Goal: Task Accomplishment & Management: Complete application form

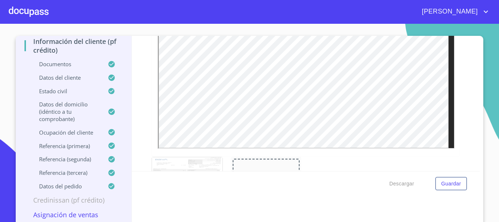
scroll to position [8, 0]
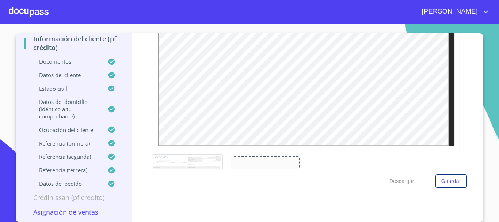
click at [76, 212] on p "Asignación de Ventas" at bounding box center [73, 212] width 98 height 9
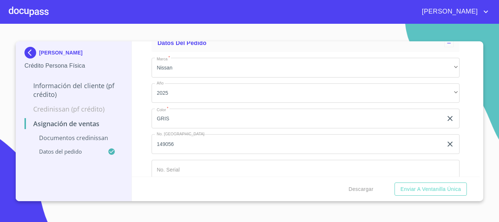
scroll to position [196, 0]
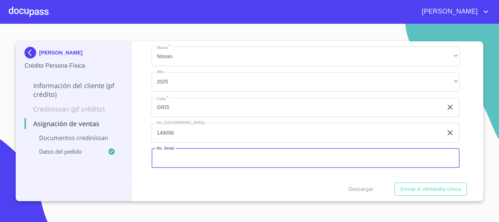
click at [183, 161] on input "Marca   *" at bounding box center [306, 158] width 308 height 20
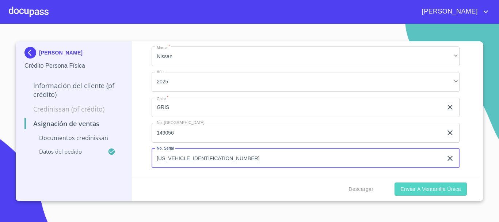
type input "[US_VEHICLE_IDENTIFICATION_NUMBER]"
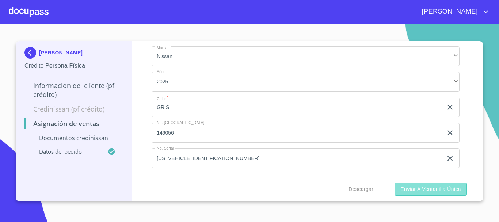
click at [414, 191] on span "Enviar a Ventanilla única" at bounding box center [430, 189] width 61 height 9
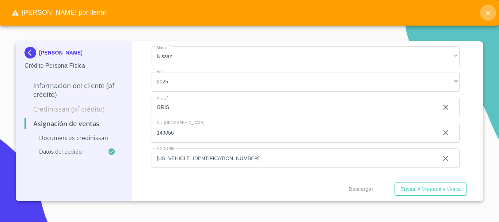
click at [490, 13] on icon "close" at bounding box center [487, 12] width 7 height 7
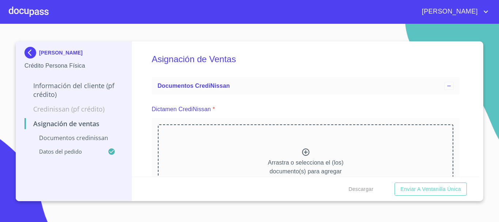
scroll to position [0, 0]
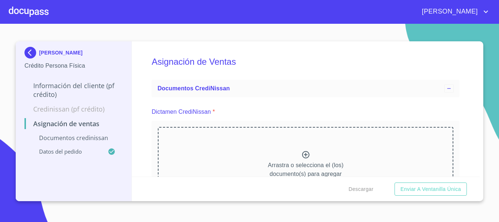
click at [301, 153] on icon at bounding box center [305, 154] width 9 height 9
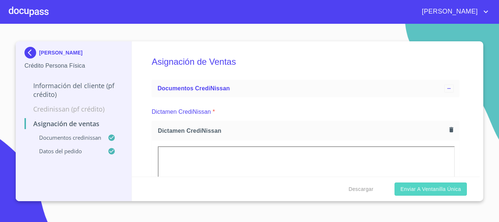
click at [412, 191] on span "Enviar a Ventanilla única" at bounding box center [430, 189] width 61 height 9
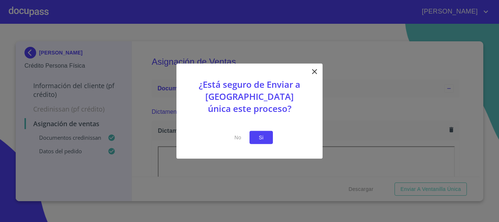
click at [267, 137] on button "Si" at bounding box center [261, 137] width 23 height 14
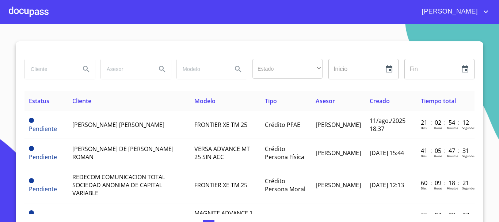
click at [53, 69] on input "search" at bounding box center [50, 69] width 50 height 20
click at [36, 13] on div at bounding box center [29, 11] width 40 height 23
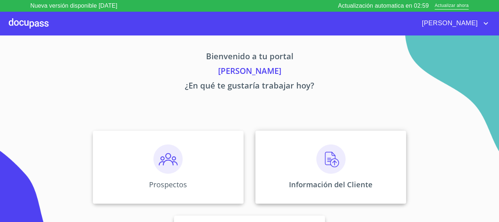
click at [322, 160] on img at bounding box center [330, 158] width 29 height 29
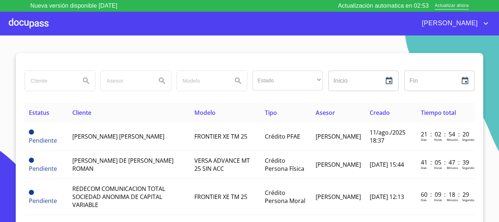
click at [52, 78] on input "search" at bounding box center [50, 81] width 50 height 20
type input "ANAEL"
click at [82, 77] on icon "Search" at bounding box center [86, 80] width 9 height 9
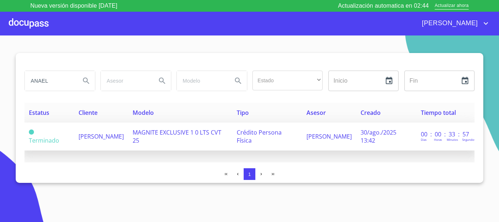
click at [102, 135] on span "[PERSON_NAME]" at bounding box center [101, 136] width 45 height 8
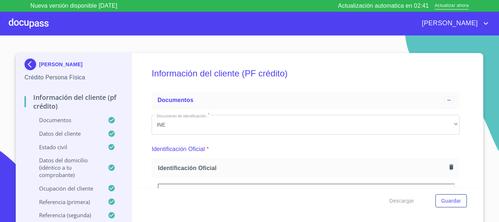
click at [25, 24] on div at bounding box center [29, 23] width 40 height 23
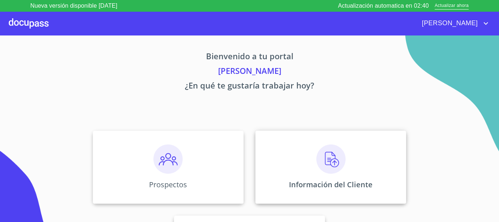
click at [324, 168] on img at bounding box center [330, 158] width 29 height 29
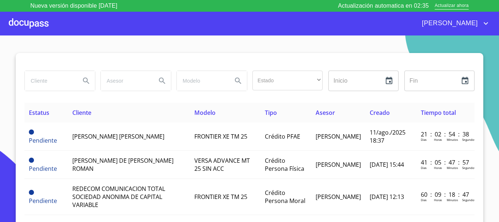
click at [53, 83] on input "search" at bounding box center [50, 81] width 50 height 20
type input "ANAEL"
click at [83, 81] on icon "Search" at bounding box center [86, 80] width 6 height 6
click at [85, 81] on icon "Search" at bounding box center [86, 80] width 9 height 9
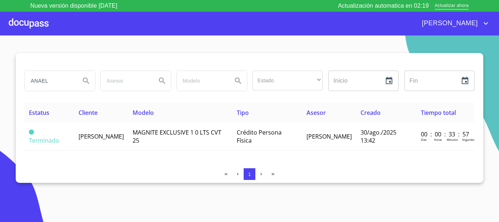
click at [35, 23] on div at bounding box center [29, 23] width 40 height 23
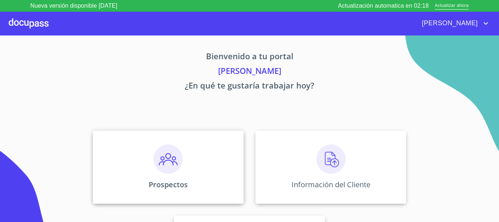
click at [160, 165] on img at bounding box center [167, 158] width 29 height 29
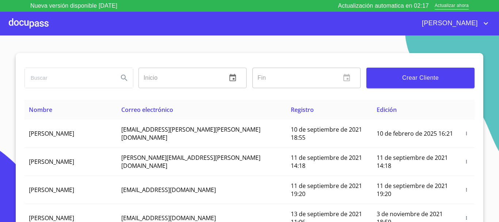
click at [55, 76] on input "search" at bounding box center [69, 78] width 88 height 20
type input "ANAEL"
click at [121, 77] on icon "Search" at bounding box center [124, 77] width 9 height 9
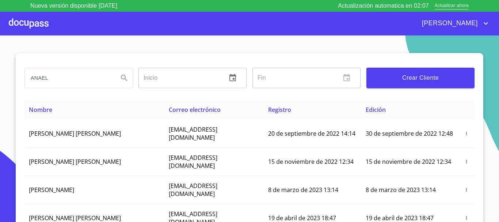
type button "ANAEL"
click at [62, 81] on input "ANAEL" at bounding box center [69, 78] width 88 height 20
type input "ANAEL RAUL"
click at [123, 77] on icon "Search" at bounding box center [124, 77] width 9 height 9
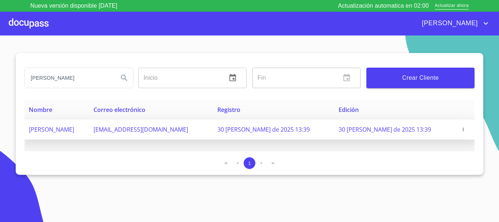
click at [463, 130] on icon "button" at bounding box center [463, 129] width 5 height 5
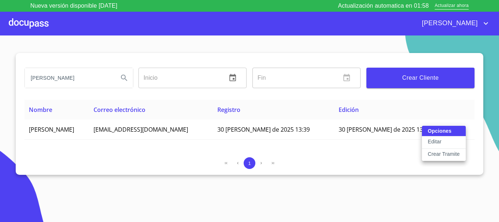
click at [446, 153] on p "Crear Tramite" at bounding box center [444, 153] width 32 height 7
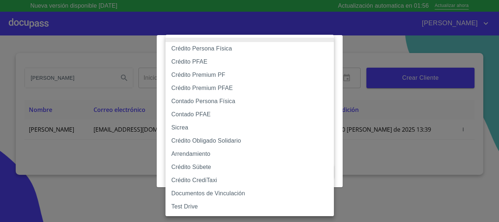
click at [253, 77] on body "Nueva versión disponible 4.02.01 Actualización automatica en 01:56 Actualizar a…" at bounding box center [249, 111] width 499 height 222
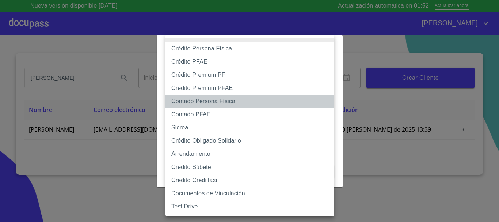
click at [230, 102] on li "Contado Persona Física" at bounding box center [250, 101] width 168 height 13
type input "60bf975b0d9865ccc2471536"
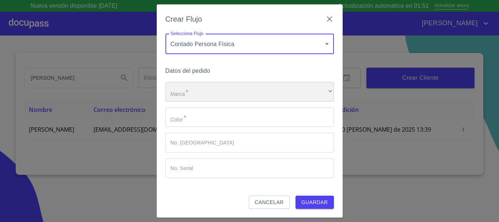
click at [226, 93] on div "​" at bounding box center [250, 92] width 168 height 20
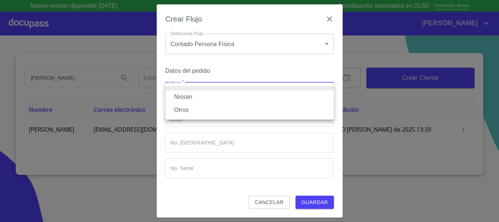
click at [216, 99] on li "Nissan" at bounding box center [250, 96] width 168 height 13
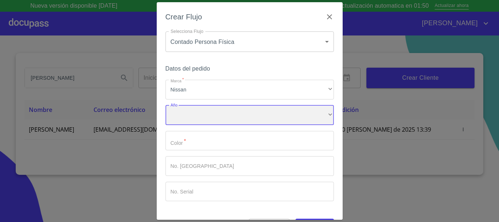
click at [209, 114] on div "​" at bounding box center [250, 115] width 168 height 20
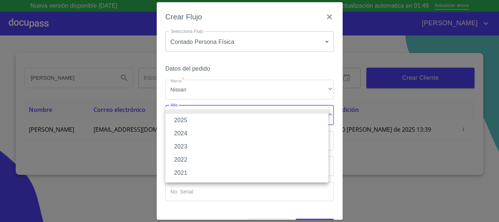
click at [200, 119] on li "2025" at bounding box center [247, 120] width 163 height 13
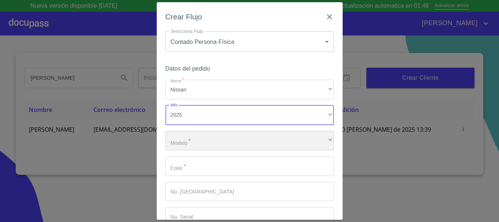
click at [198, 136] on div "​" at bounding box center [250, 141] width 168 height 20
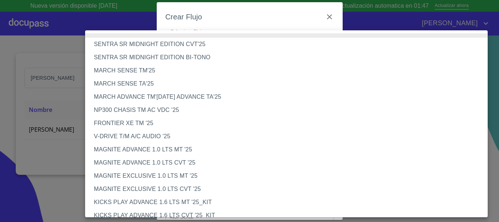
scroll to position [37, 0]
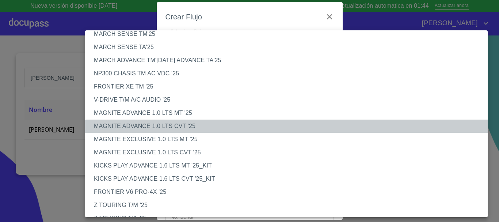
click at [166, 125] on li "MAGNITE ADVANCE 1.0 LTS CVT '25" at bounding box center [289, 125] width 408 height 13
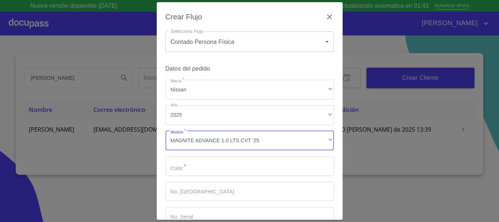
click at [191, 168] on input "Marca   *" at bounding box center [250, 166] width 168 height 20
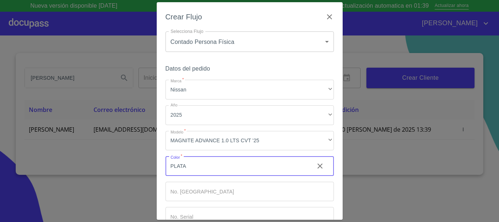
type input "PLATA"
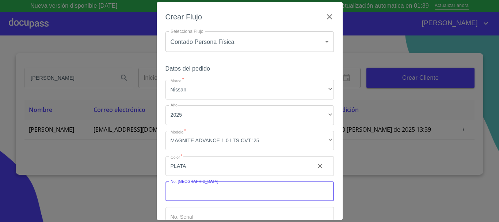
click at [194, 192] on input "Marca   *" at bounding box center [250, 192] width 168 height 20
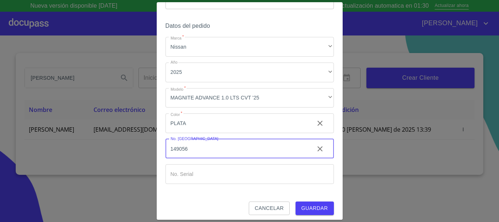
scroll to position [47, 0]
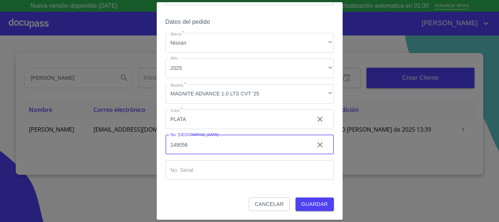
type input "149056"
click at [195, 177] on input "Marca   *" at bounding box center [250, 170] width 168 height 20
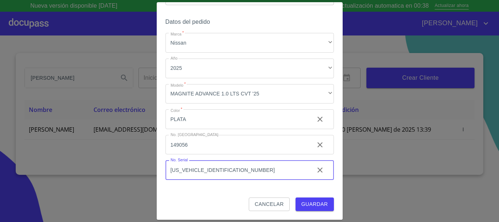
type input "[US_VEHICLE_IDENTIFICATION_NUMBER]"
click at [305, 207] on span "Guardar" at bounding box center [314, 203] width 27 height 9
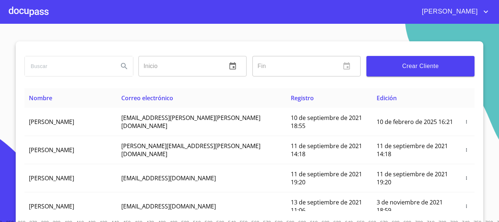
click at [14, 10] on div at bounding box center [29, 11] width 40 height 23
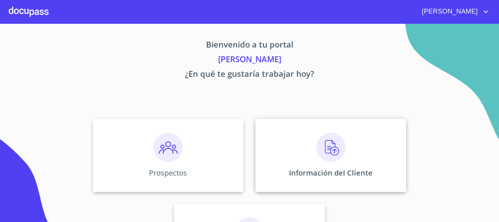
click at [322, 152] on img at bounding box center [330, 147] width 29 height 29
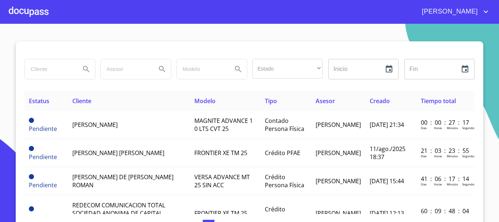
click at [49, 73] on input "search" at bounding box center [50, 69] width 50 height 20
type input "ANAEL"
click at [83, 69] on icon "Search" at bounding box center [86, 69] width 6 height 6
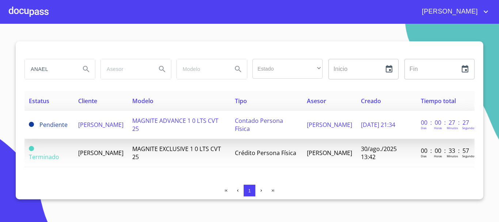
click at [118, 122] on span "[PERSON_NAME]" at bounding box center [100, 125] width 45 height 8
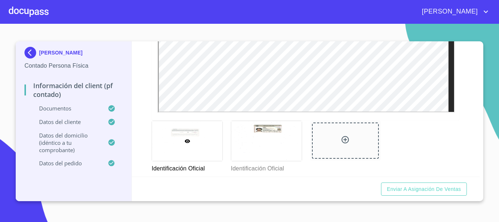
scroll to position [402, 0]
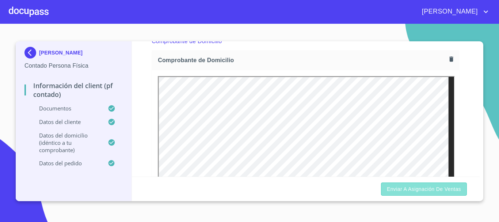
click at [440, 190] on span "Enviar a Asignación de Ventas" at bounding box center [424, 189] width 74 height 9
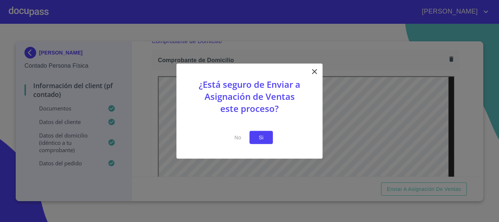
click at [263, 135] on span "Si" at bounding box center [261, 137] width 12 height 9
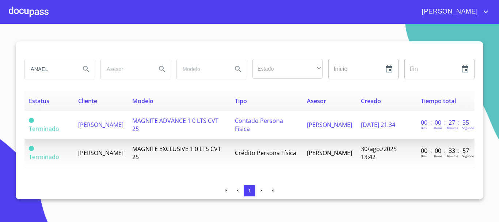
click at [97, 121] on span "[PERSON_NAME]" at bounding box center [100, 125] width 45 height 8
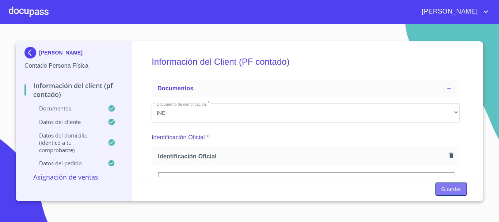
click at [446, 190] on span "Guardar" at bounding box center [451, 189] width 20 height 9
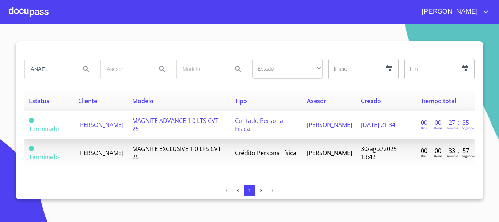
click at [121, 125] on td "[PERSON_NAME]" at bounding box center [101, 125] width 54 height 28
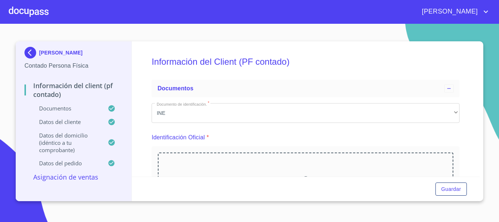
click at [71, 176] on p "Asignación de Ventas" at bounding box center [73, 176] width 98 height 9
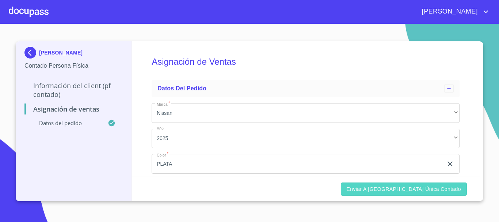
click at [389, 190] on span "Enviar a [GEOGRAPHIC_DATA] única contado" at bounding box center [404, 189] width 115 height 9
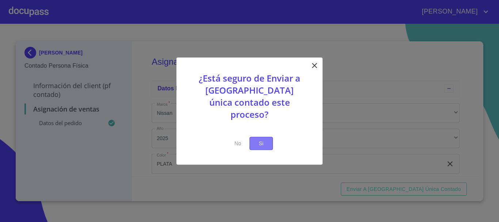
click at [256, 139] on span "Si" at bounding box center [261, 143] width 12 height 9
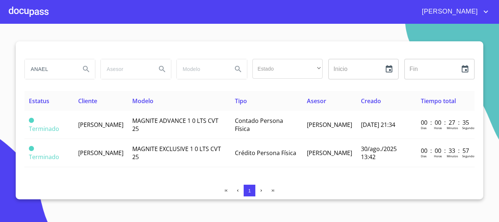
click at [32, 12] on div at bounding box center [29, 11] width 40 height 23
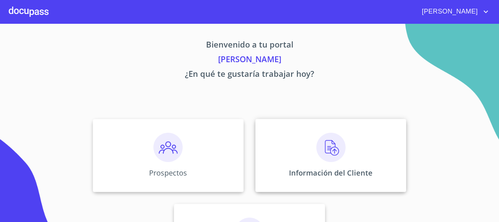
click at [326, 153] on img at bounding box center [330, 147] width 29 height 29
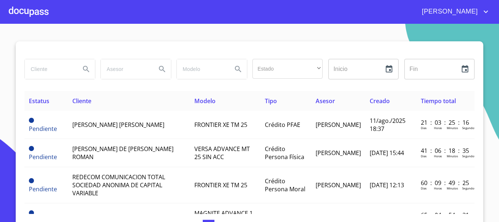
click at [55, 76] on input "search" at bounding box center [50, 69] width 50 height 20
click at [31, 14] on div at bounding box center [29, 11] width 40 height 23
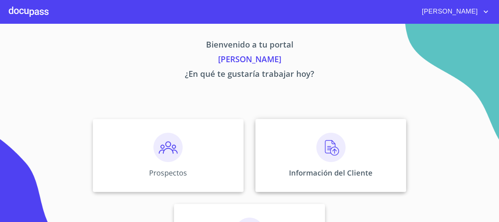
click at [330, 154] on img at bounding box center [330, 147] width 29 height 29
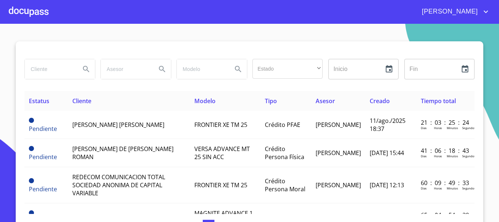
click at [53, 73] on input "search" at bounding box center [50, 69] width 50 height 20
type input "ANAEL"
click at [86, 71] on icon "Search" at bounding box center [86, 69] width 9 height 9
